Goal: Navigation & Orientation: Find specific page/section

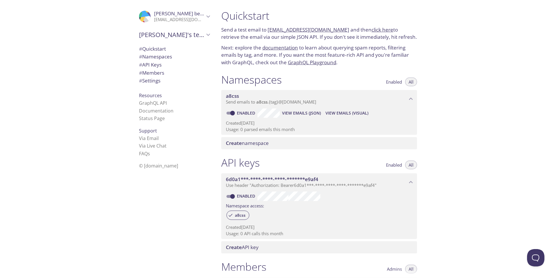
click at [144, 14] on icon "Ali benrahhou" at bounding box center [140, 19] width 28 height 15
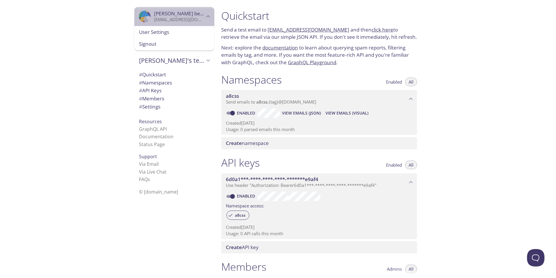
click at [154, 20] on p "[EMAIL_ADDRESS][DOMAIN_NAME]" at bounding box center [179, 20] width 50 height 6
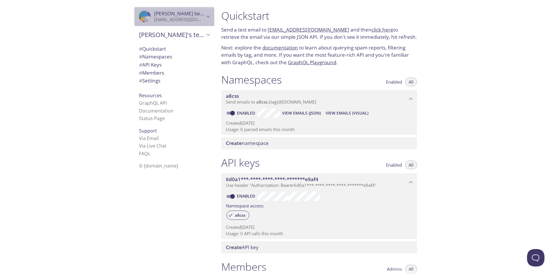
click at [147, 20] on div ".cls-1 { fill: #6d5ca8; } .cls-2 { fill: #3fc191; } .cls-3 { fill: #3b4752; } .…" at bounding box center [146, 17] width 15 height 12
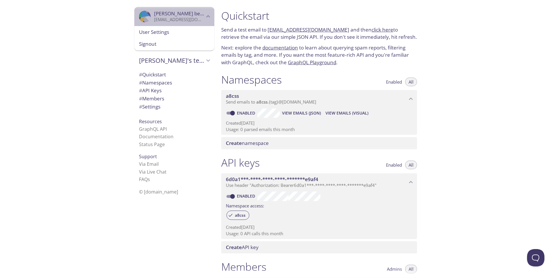
drag, startPoint x: 147, startPoint y: 20, endPoint x: 142, endPoint y: 20, distance: 4.1
click at [142, 20] on div ".cls-1 { fill: #6d5ca8; } .cls-2 { fill: #3fc191; } .cls-3 { fill: #3b4752; } .…" at bounding box center [146, 17] width 15 height 12
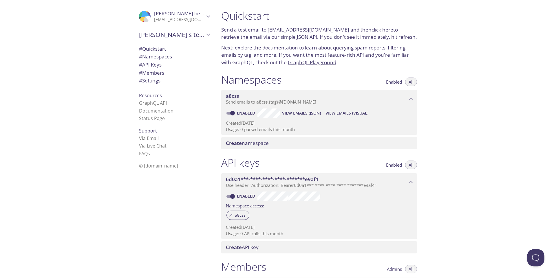
click at [142, 20] on icon "Ali benrahhou" at bounding box center [137, 47] width 68 height 81
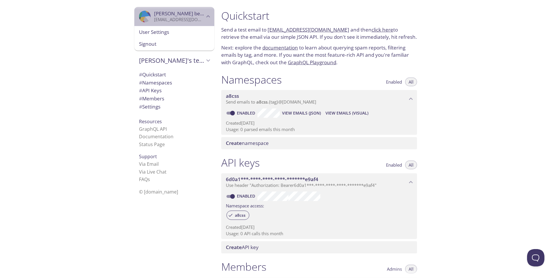
click at [204, 15] on icon "Ali benrahhou" at bounding box center [208, 17] width 8 height 8
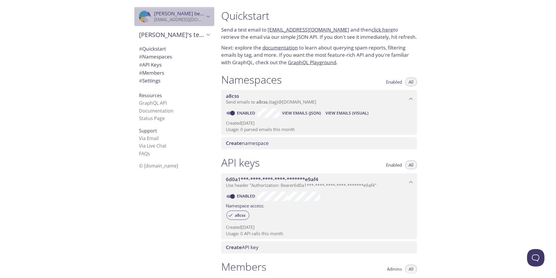
click at [204, 15] on icon "Ali benrahhou" at bounding box center [208, 17] width 8 height 8
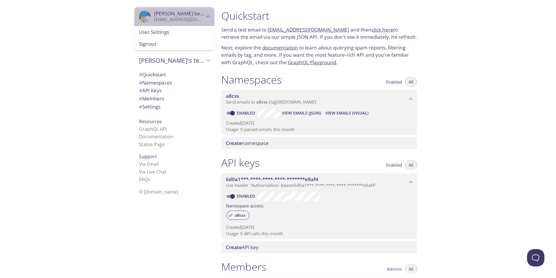
click at [160, 16] on span "[PERSON_NAME]" at bounding box center [187, 13] width 67 height 7
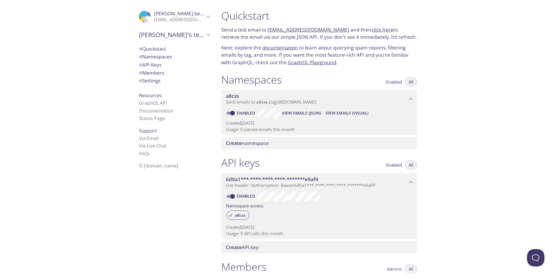
click at [160, 16] on span "[PERSON_NAME]" at bounding box center [187, 13] width 67 height 7
